Goal: Information Seeking & Learning: Understand process/instructions

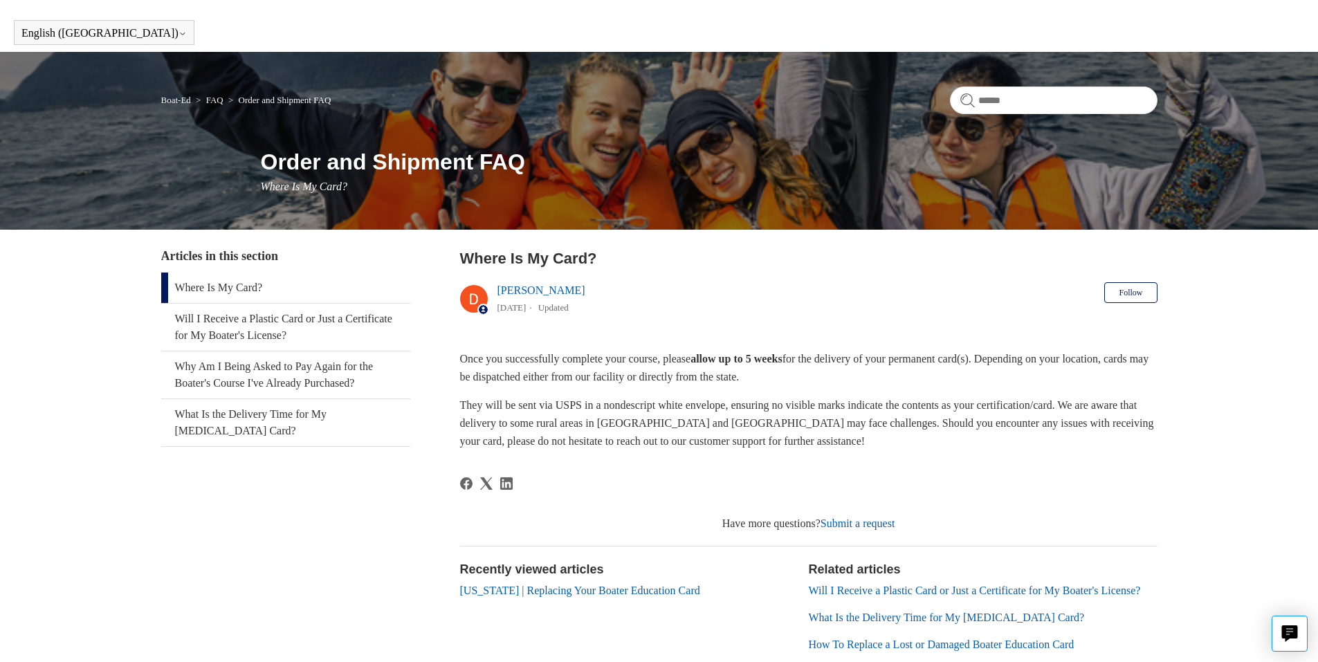
scroll to position [39, 0]
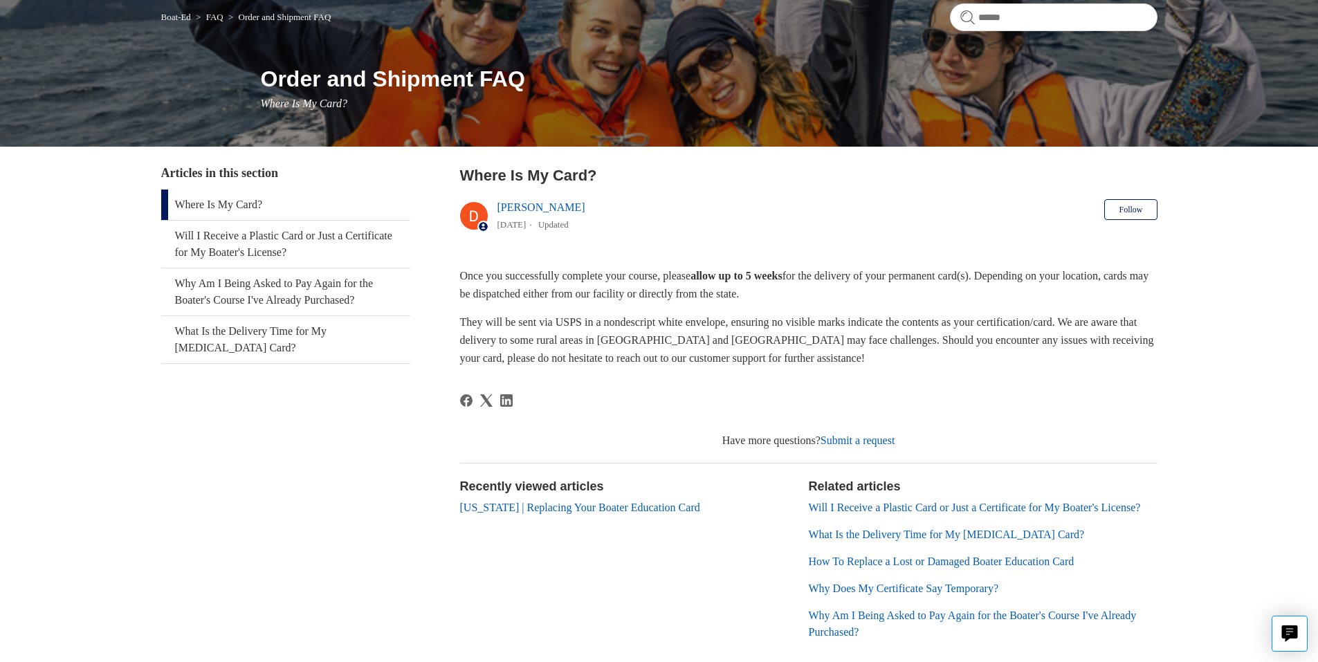
drag, startPoint x: 651, startPoint y: 423, endPoint x: 646, endPoint y: 448, distance: 25.4
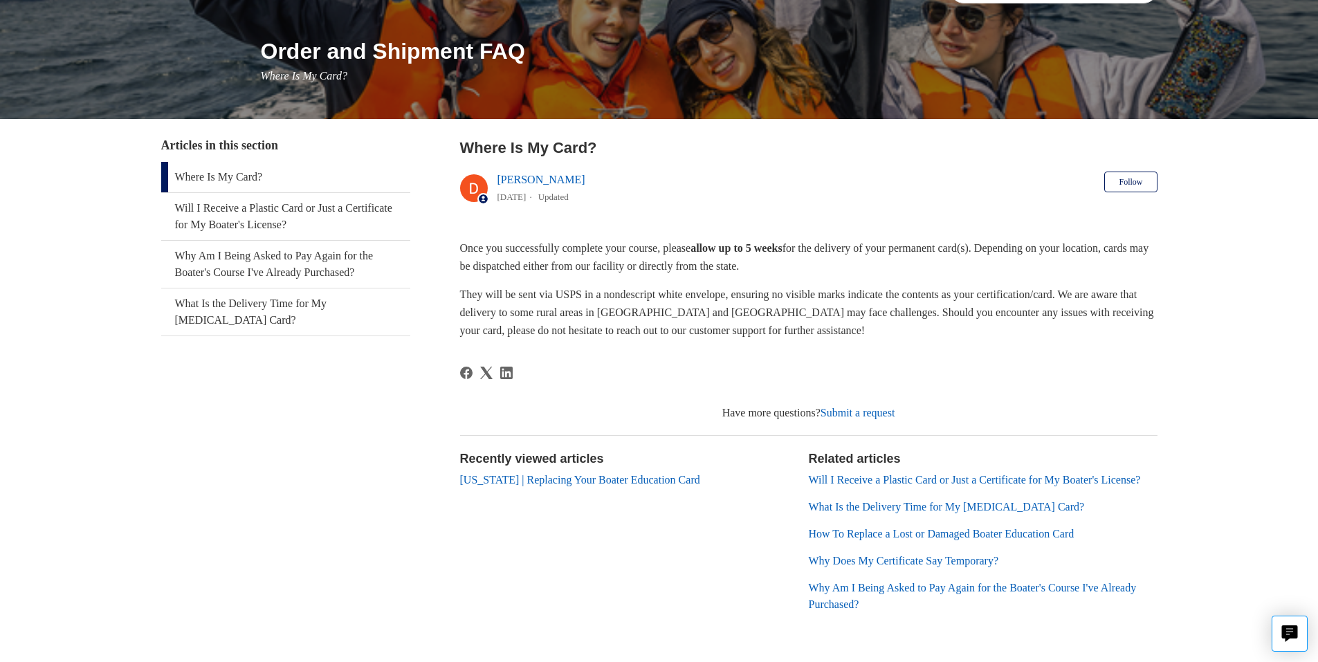
scroll to position [0, 0]
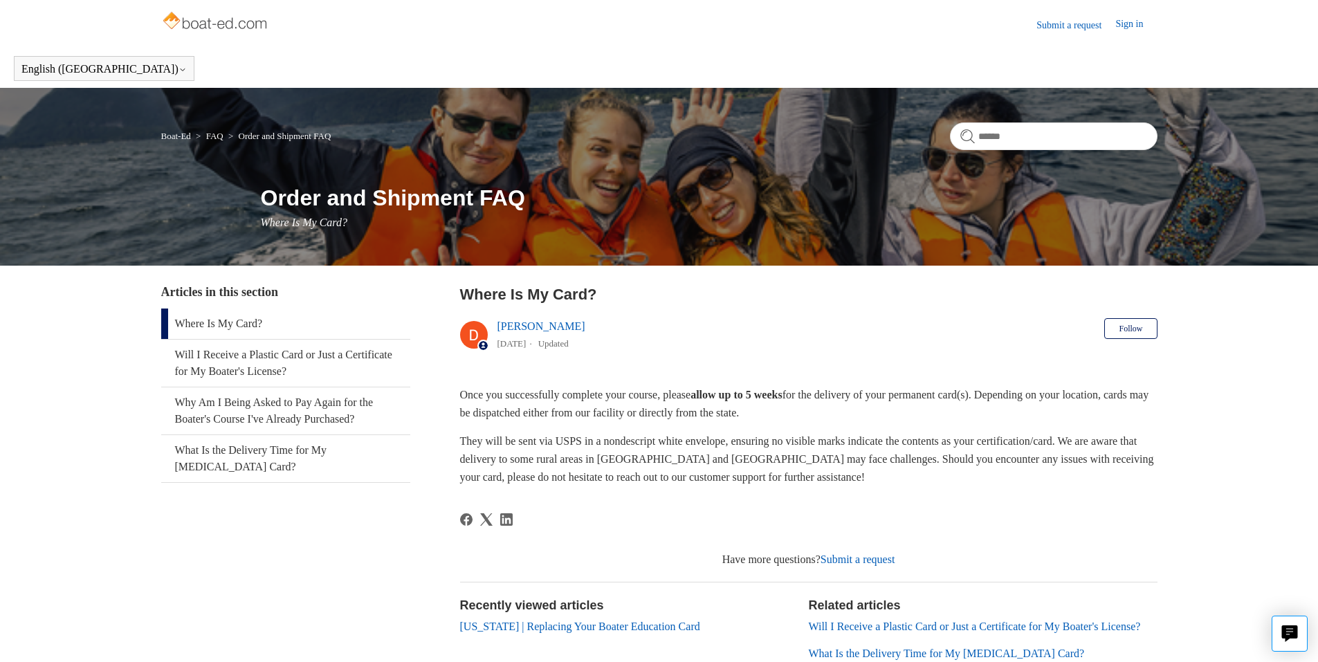
drag, startPoint x: 705, startPoint y: 482, endPoint x: 706, endPoint y: 399, distance: 83.0
click at [229, 20] on img at bounding box center [216, 22] width 110 height 28
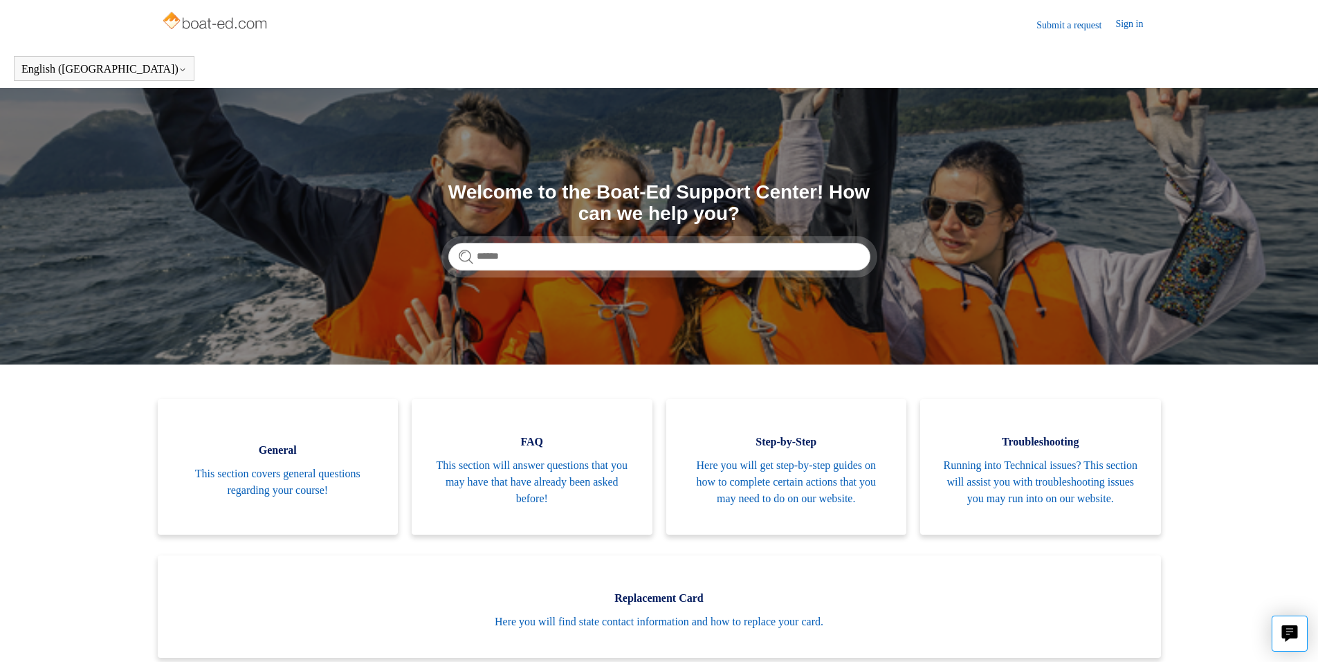
click at [1066, 26] on link "Submit a request" at bounding box center [1076, 25] width 79 height 15
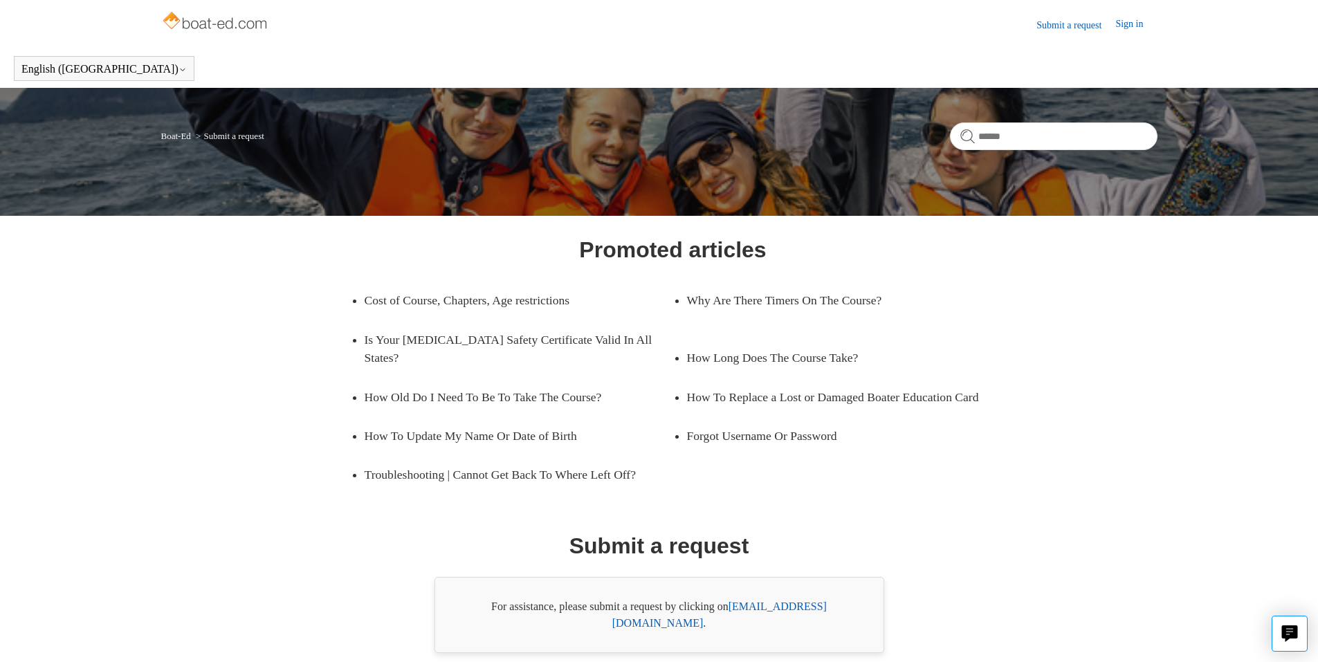
click at [767, 606] on link "support@boat-ed.com" at bounding box center [719, 615] width 215 height 28
click at [776, 610] on link "support@boat-ed.com" at bounding box center [719, 615] width 215 height 28
click at [770, 378] on link "How To Replace a Lost or Damaged Boater Education Card" at bounding box center [841, 397] width 309 height 39
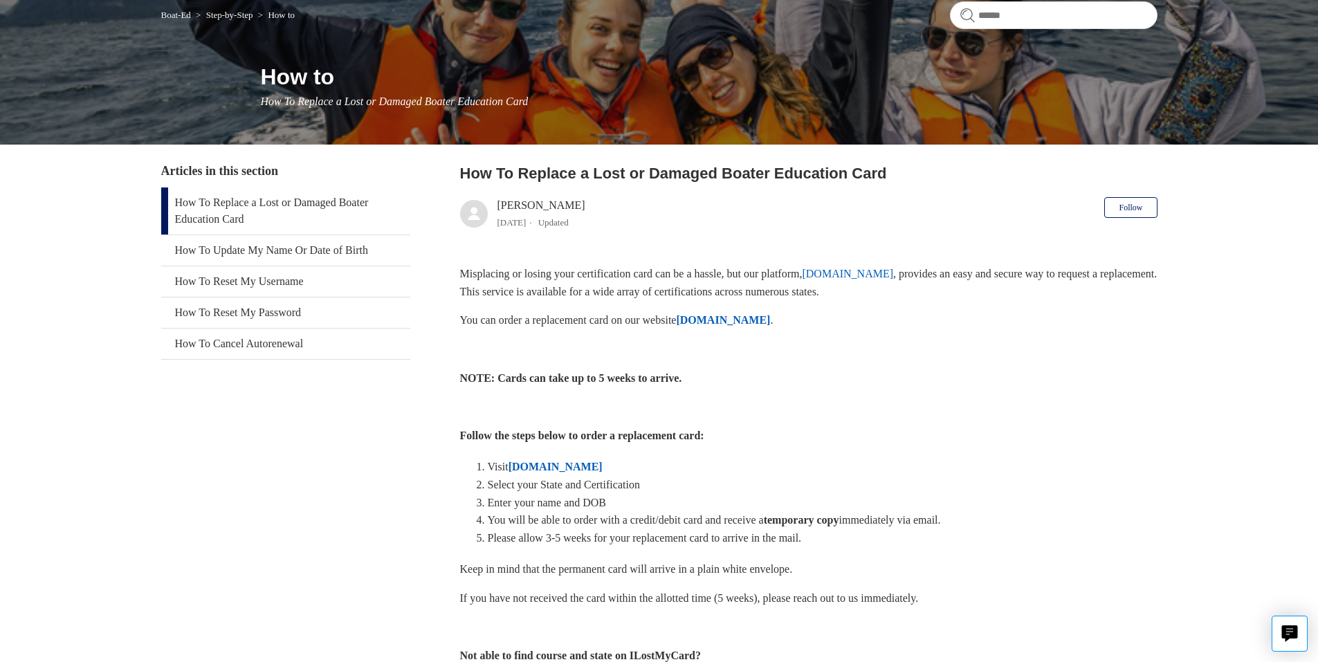
scroll to position [155, 0]
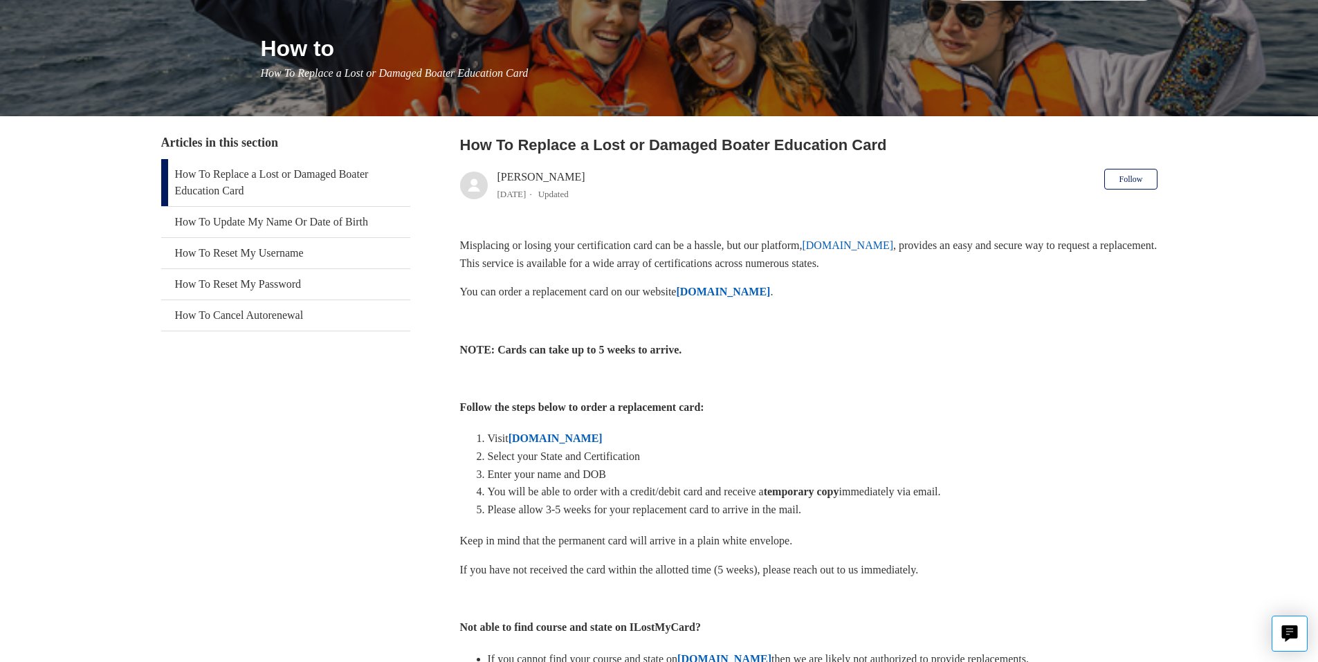
drag, startPoint x: 686, startPoint y: 426, endPoint x: 724, endPoint y: 383, distance: 57.4
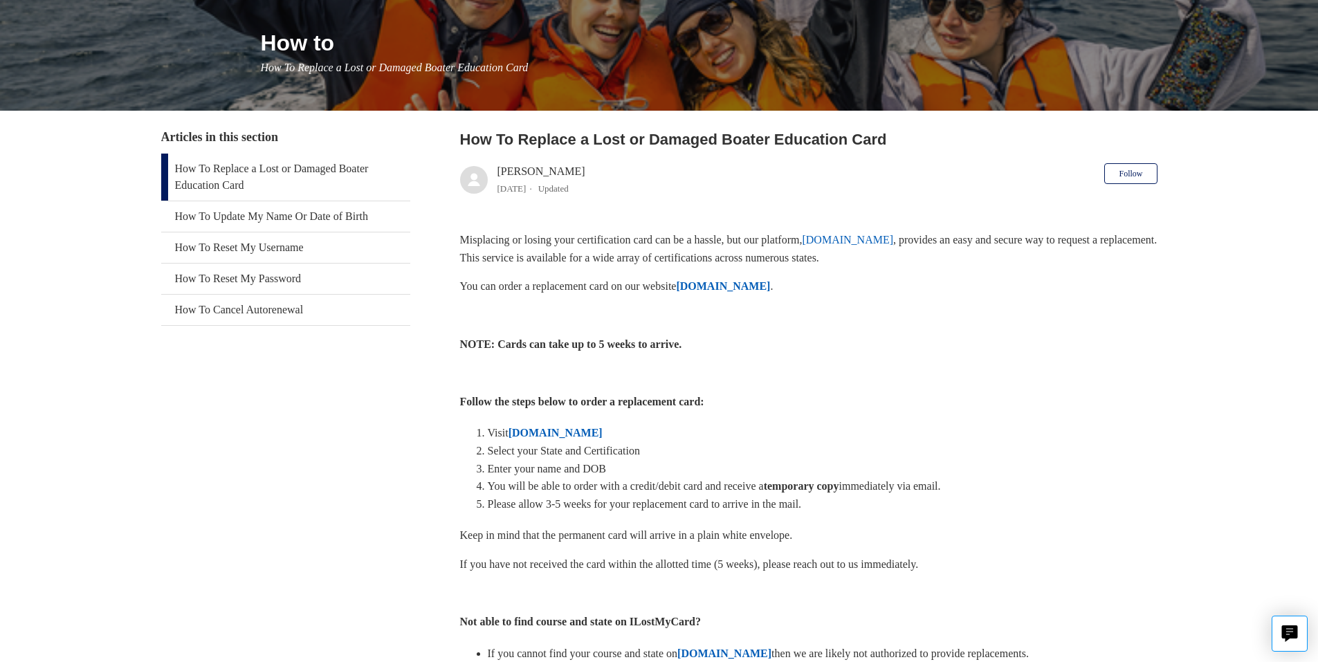
click at [749, 289] on strong "ILostMyCard.com" at bounding box center [723, 286] width 94 height 12
